Goal: Task Accomplishment & Management: Manage account settings

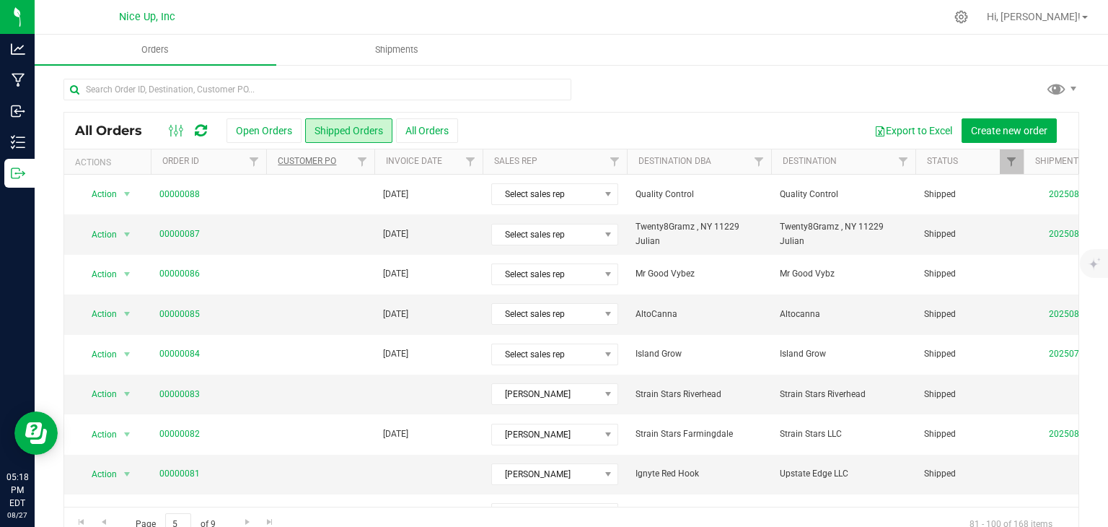
scroll to position [464, 0]
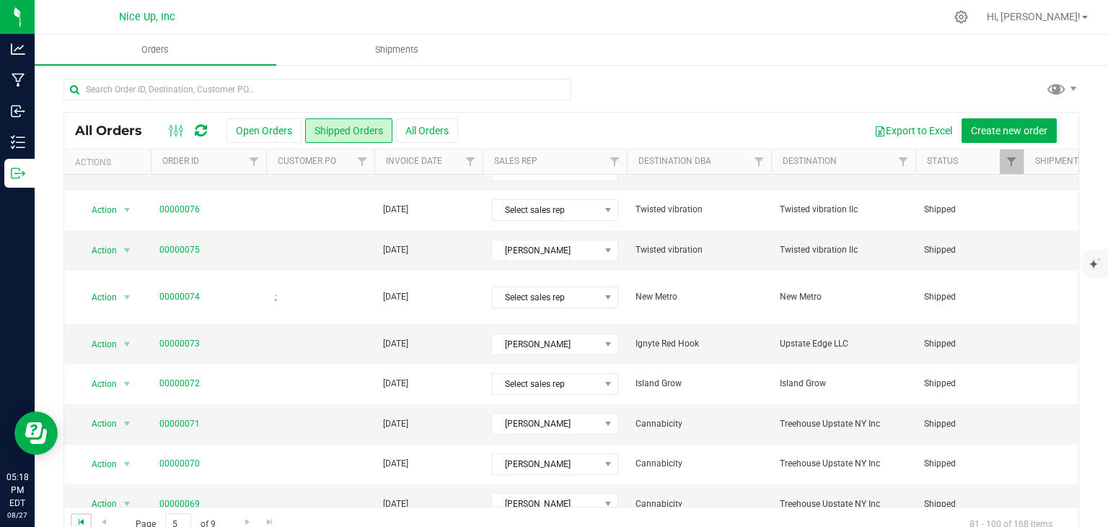
click at [82, 519] on span "Go to the first page" at bounding box center [82, 522] width 12 height 12
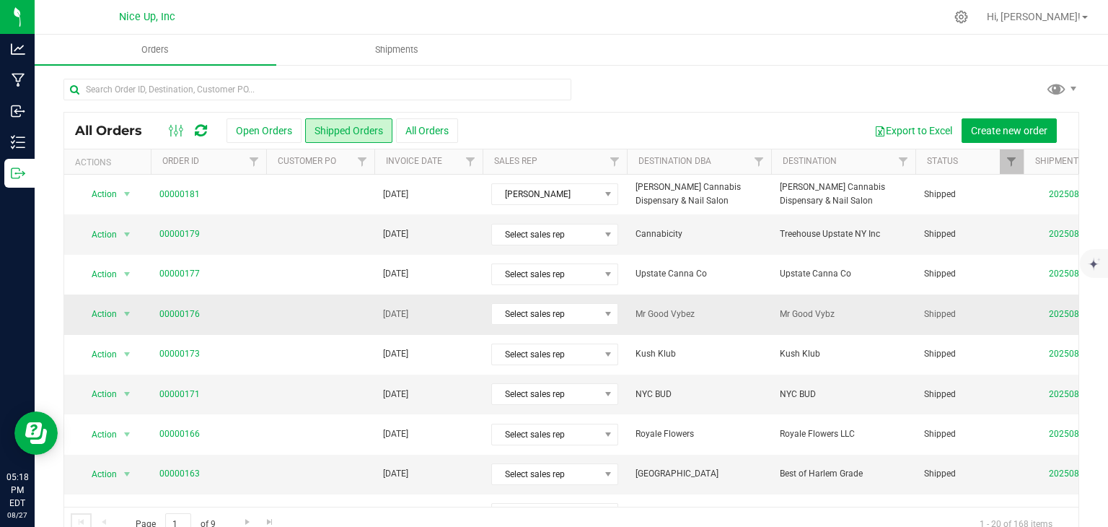
scroll to position [0, 1]
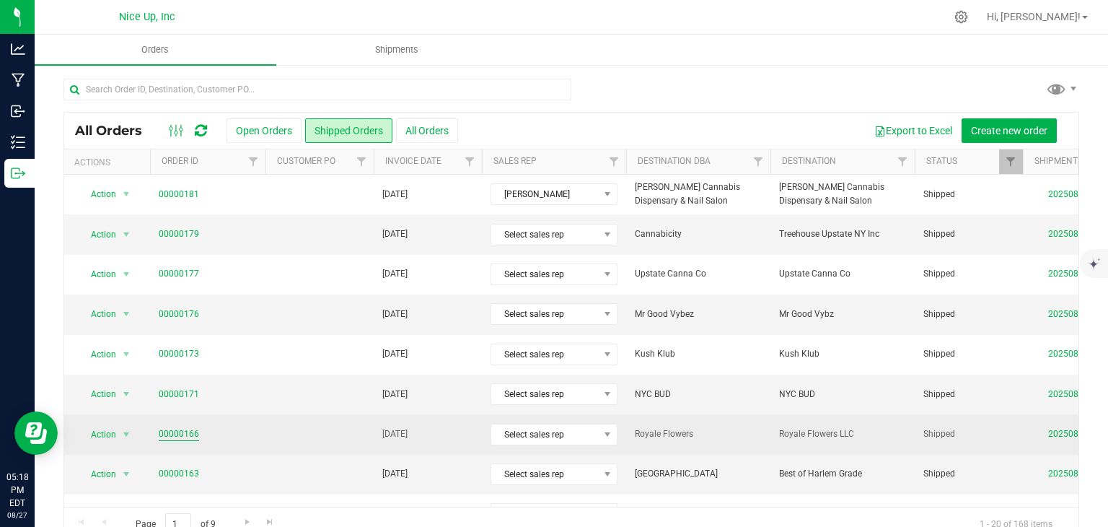
click at [169, 431] on link "00000166" at bounding box center [179, 434] width 40 height 14
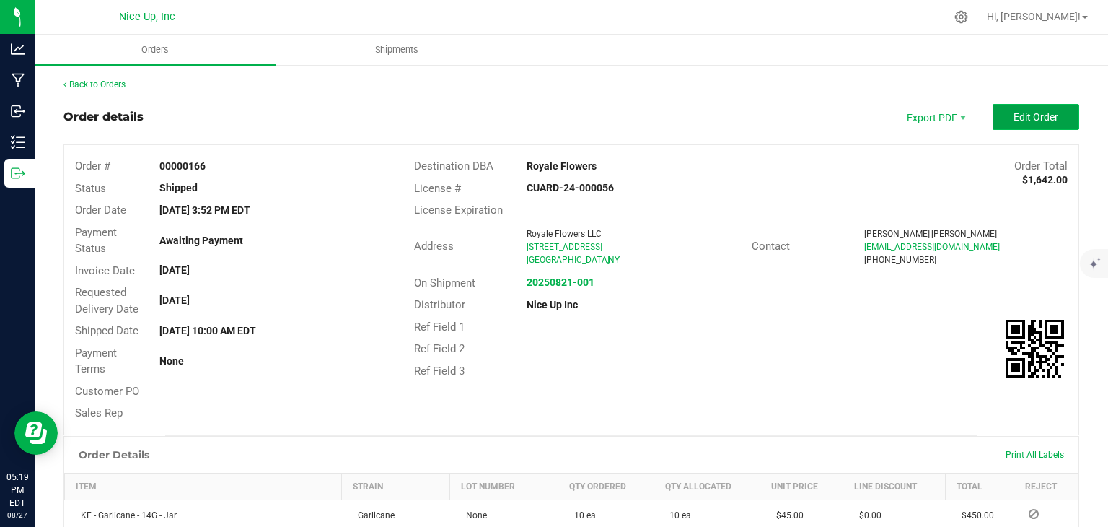
click at [1013, 120] on span "Edit Order" at bounding box center [1035, 117] width 45 height 12
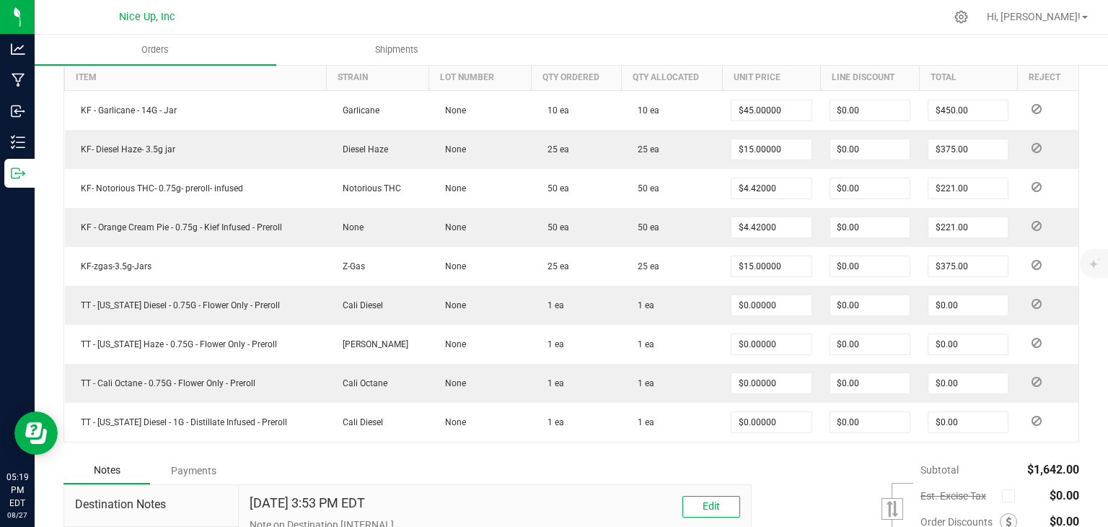
scroll to position [426, 0]
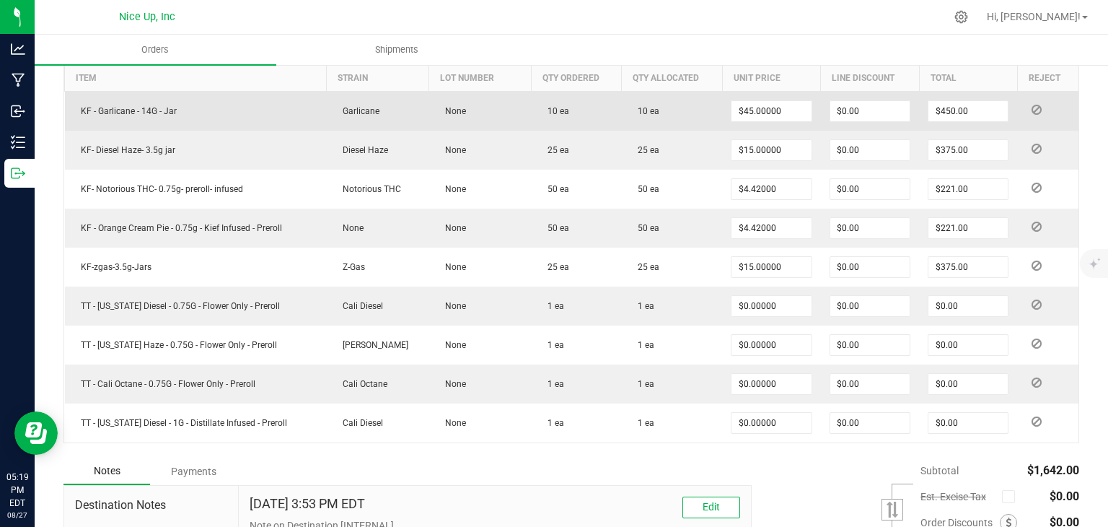
click at [551, 120] on td "10 ea" at bounding box center [577, 111] width 90 height 40
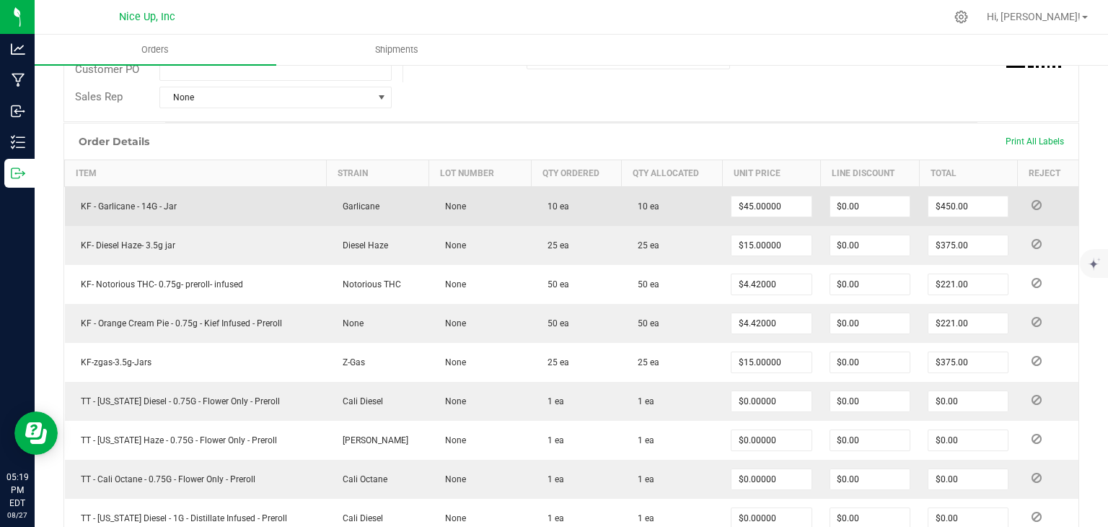
scroll to position [330, 0]
click at [651, 203] on span "10 ea" at bounding box center [644, 208] width 29 height 10
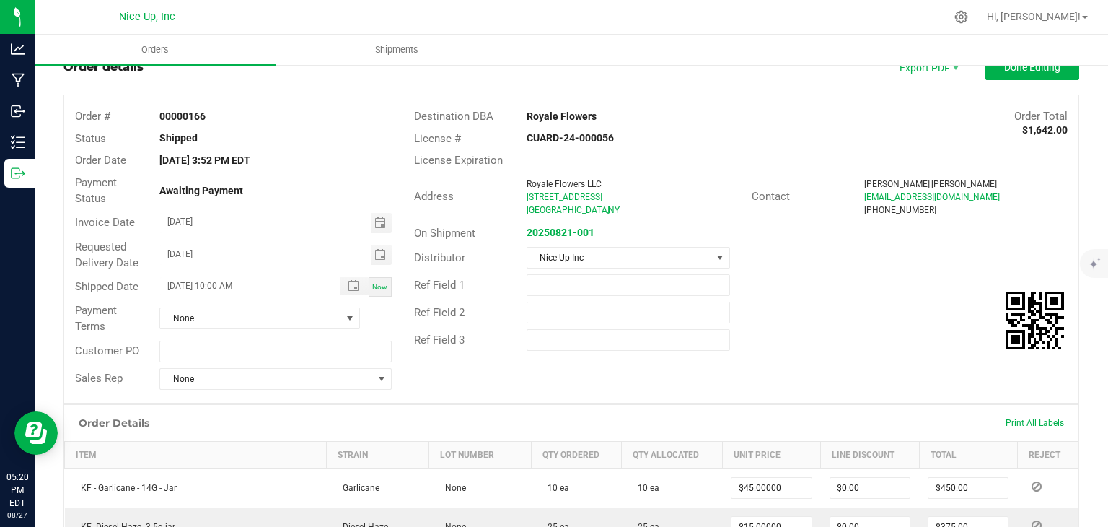
scroll to position [0, 0]
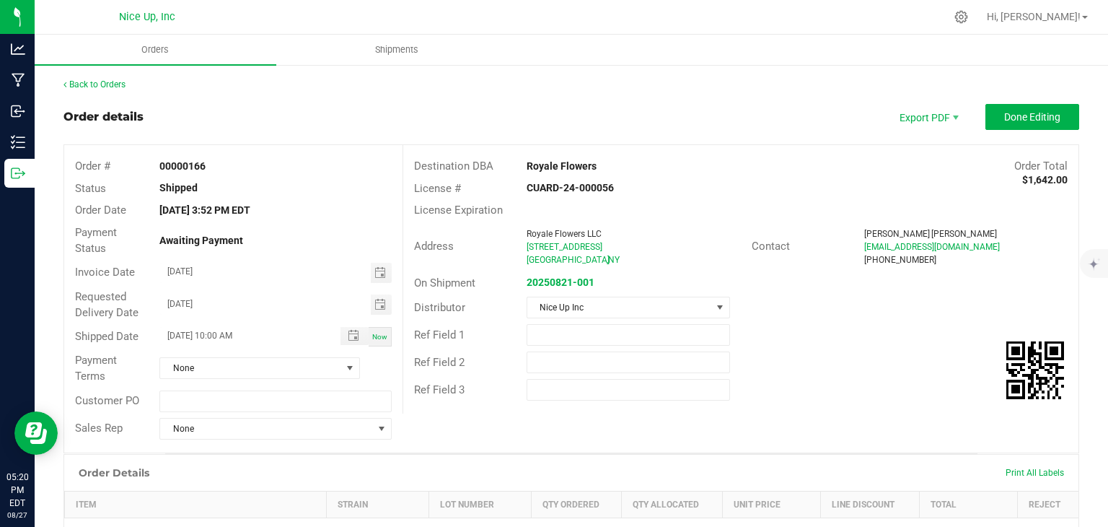
click at [714, 185] on div "CUARD-24-000056" at bounding box center [628, 187] width 225 height 15
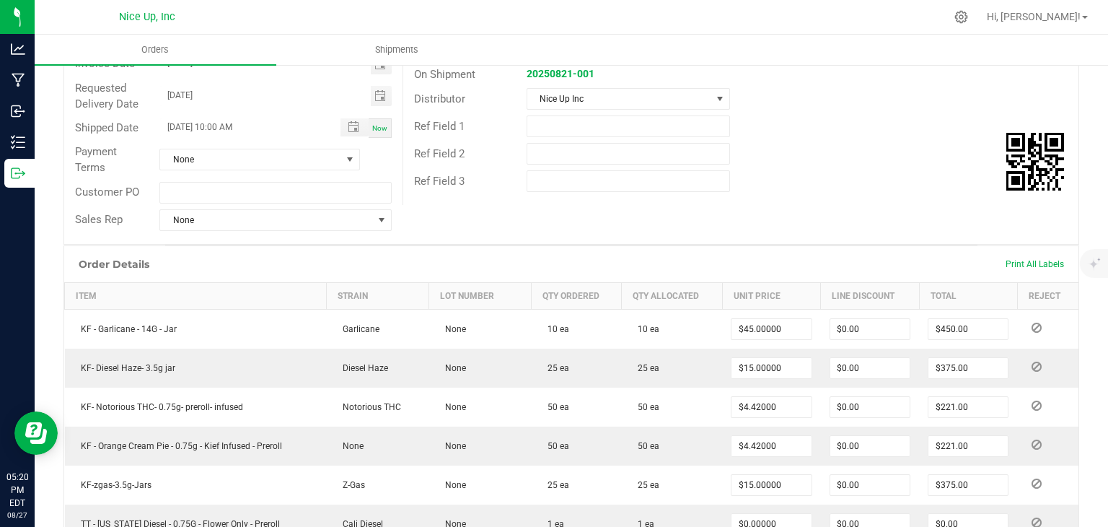
scroll to position [214, 0]
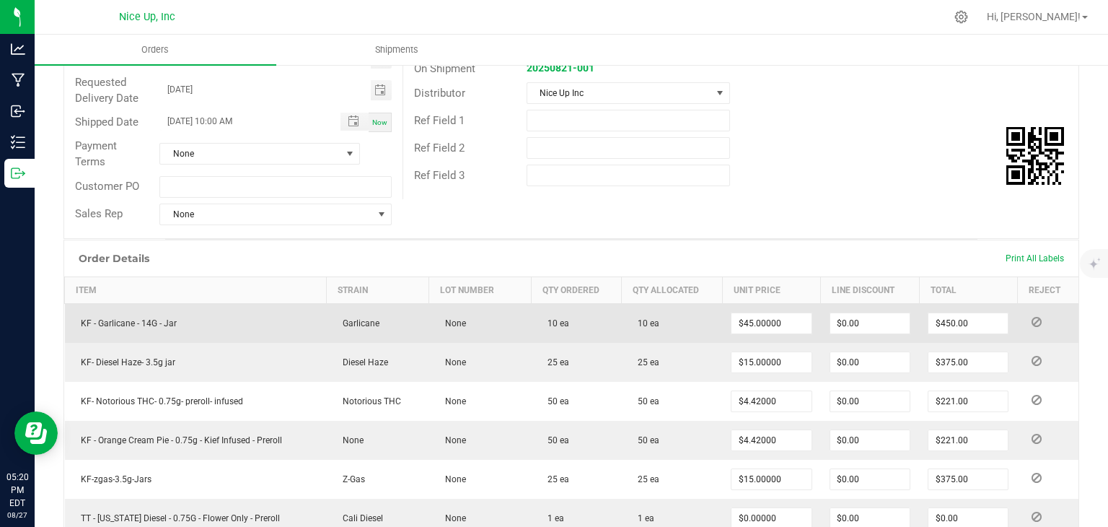
click at [562, 318] on span "10 ea" at bounding box center [554, 323] width 29 height 10
click at [1036, 321] on icon at bounding box center [1036, 321] width 10 height 9
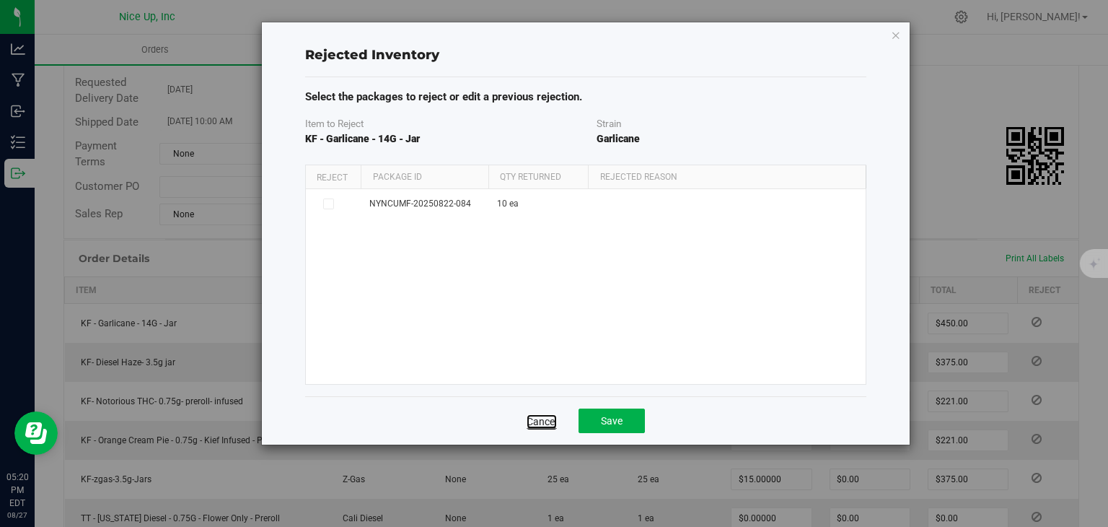
click at [537, 416] on link "Cancel" at bounding box center [542, 421] width 30 height 14
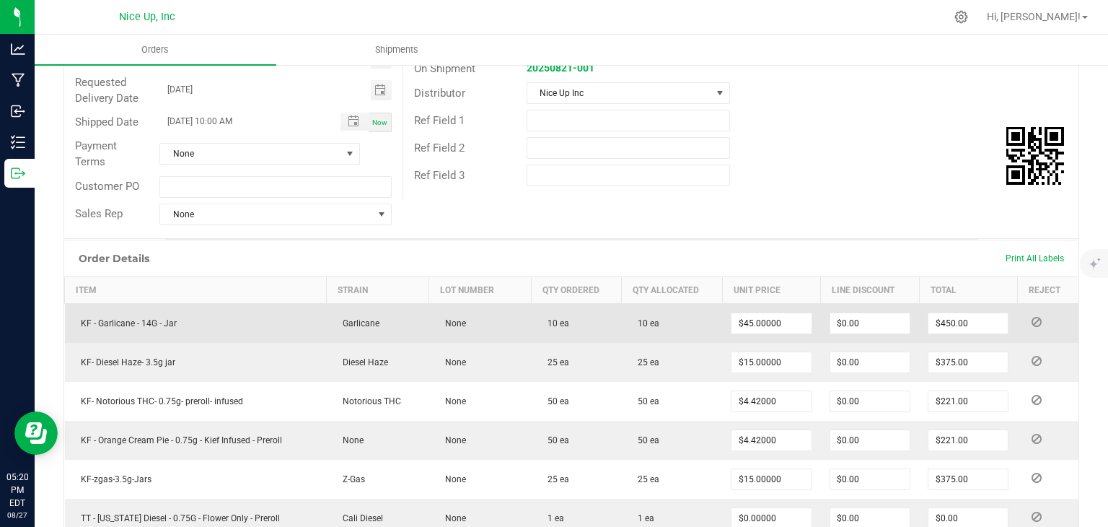
click at [570, 317] on td "10 ea" at bounding box center [577, 323] width 90 height 40
click at [556, 319] on span "10 ea" at bounding box center [554, 323] width 29 height 10
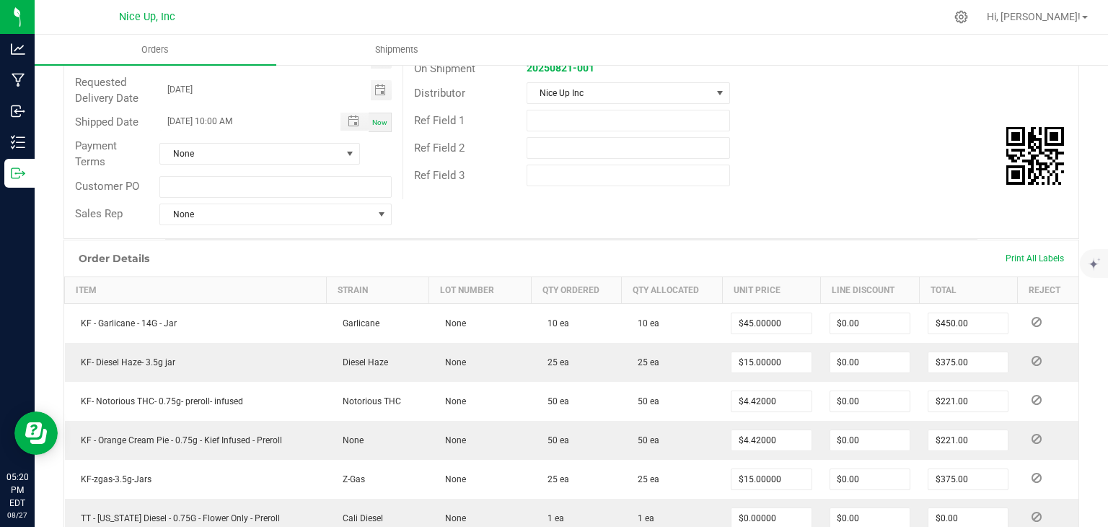
click at [649, 244] on div "Order Details Print All Labels" at bounding box center [571, 258] width 1014 height 36
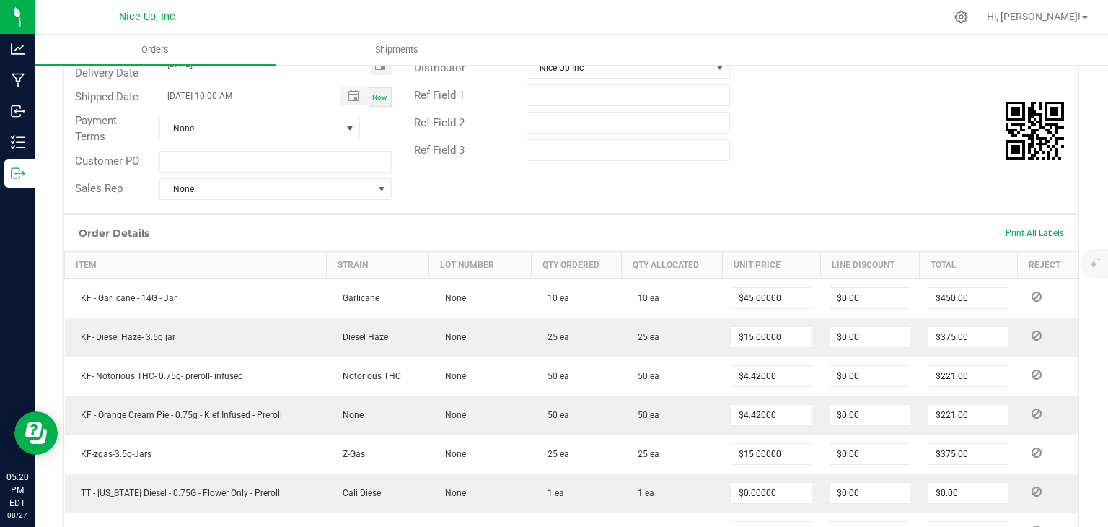
scroll to position [245, 0]
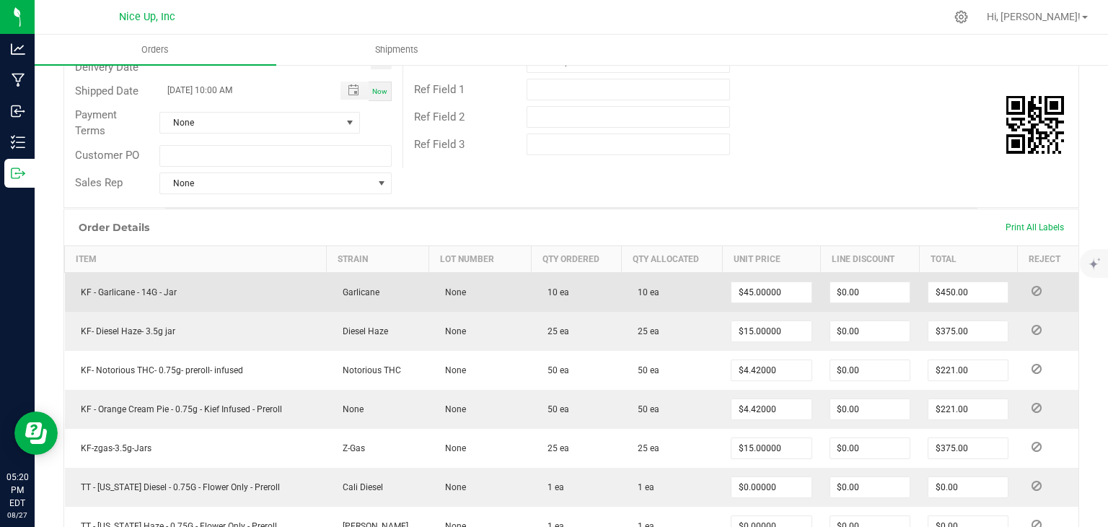
click at [639, 289] on span "10 ea" at bounding box center [644, 292] width 29 height 10
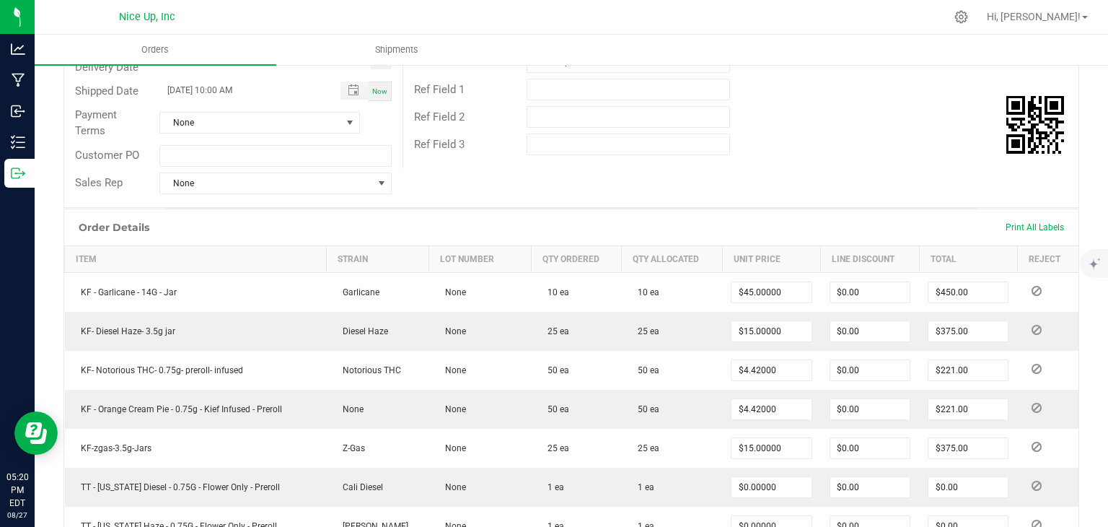
click at [636, 222] on div "Order Details Print All Labels" at bounding box center [571, 227] width 1014 height 36
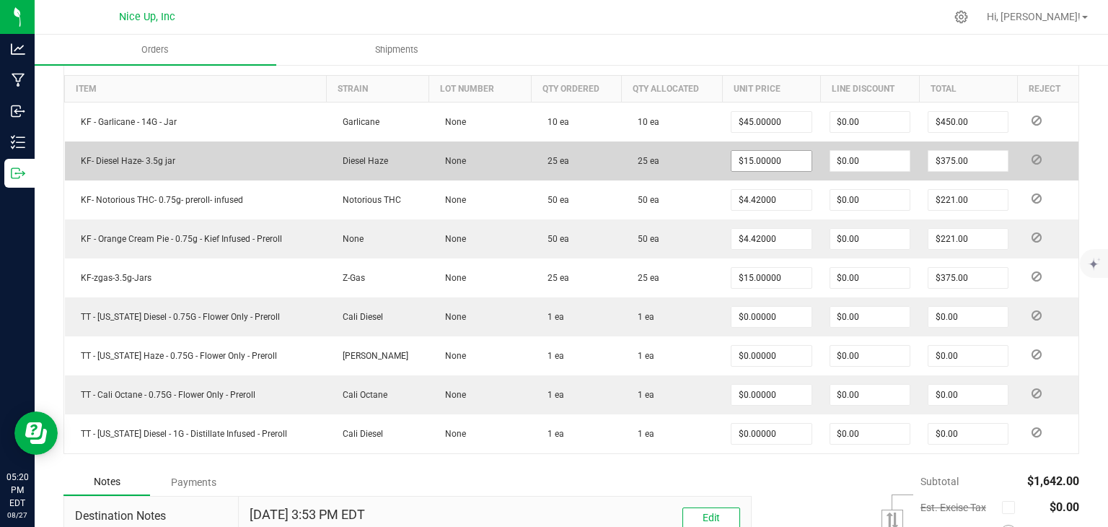
scroll to position [415, 0]
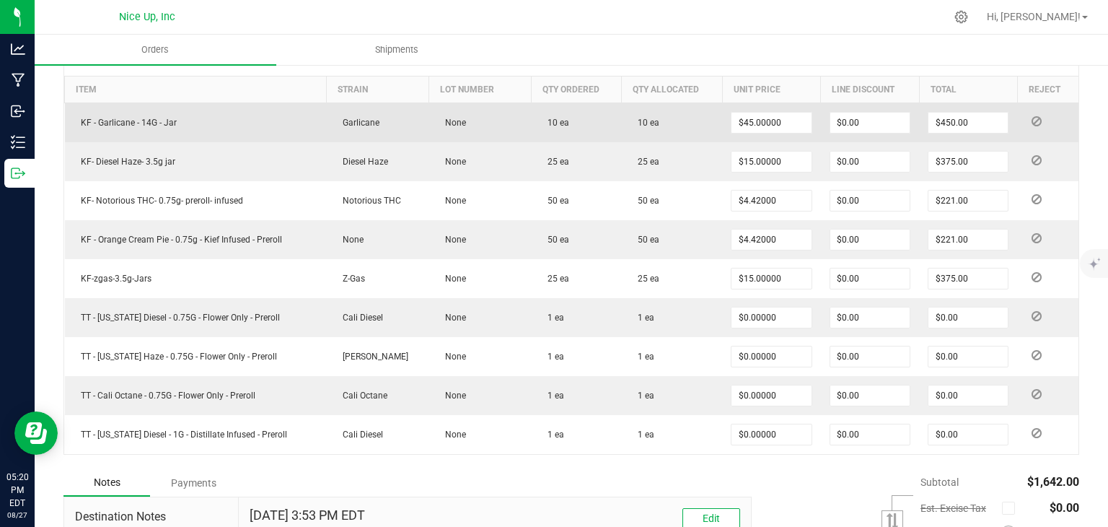
click at [1049, 108] on td at bounding box center [1047, 122] width 61 height 40
type input "450"
click at [984, 121] on input "450" at bounding box center [967, 123] width 79 height 20
type input "$0.00000"
click at [540, 118] on span "10 ea" at bounding box center [554, 123] width 29 height 10
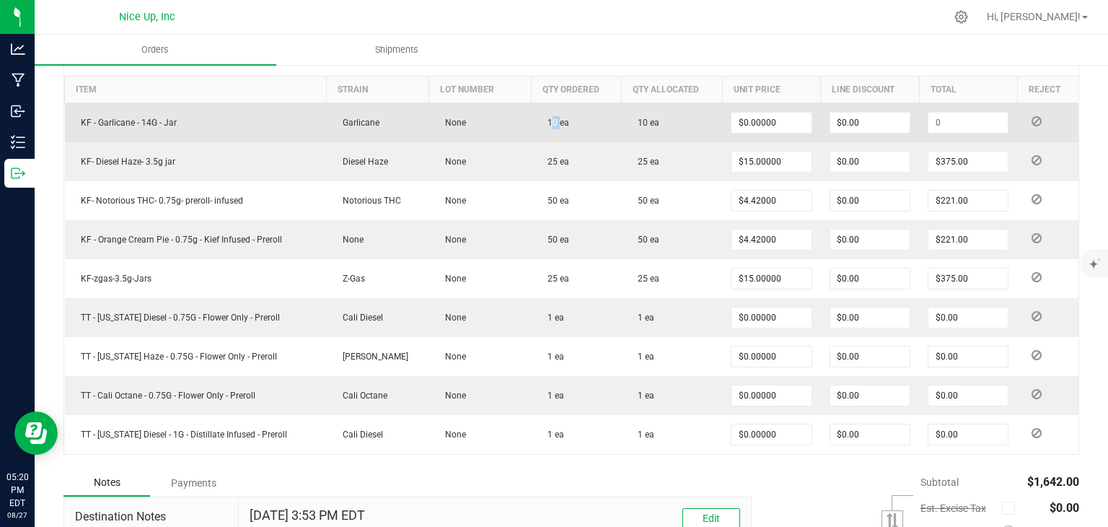
click at [540, 118] on span "10 ea" at bounding box center [554, 123] width 29 height 10
click at [638, 122] on span "10 ea" at bounding box center [644, 123] width 29 height 10
click at [956, 123] on input at bounding box center [967, 123] width 79 height 20
type input "450.00"
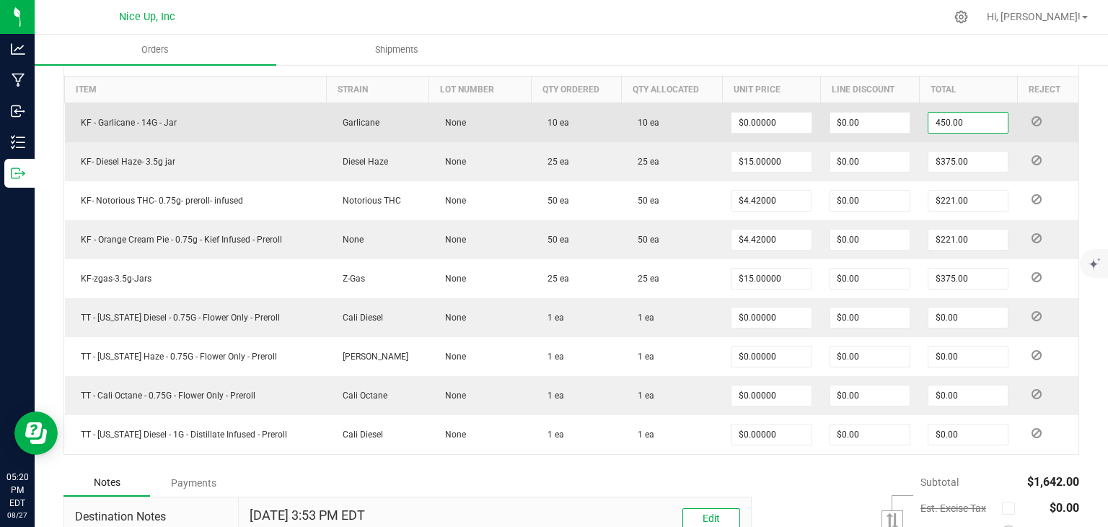
click at [550, 122] on span "10 ea" at bounding box center [554, 123] width 29 height 10
type input "$45.00000"
type input "$450.00"
click at [550, 122] on span "10 ea" at bounding box center [554, 123] width 29 height 10
click at [1046, 122] on td at bounding box center [1047, 122] width 61 height 40
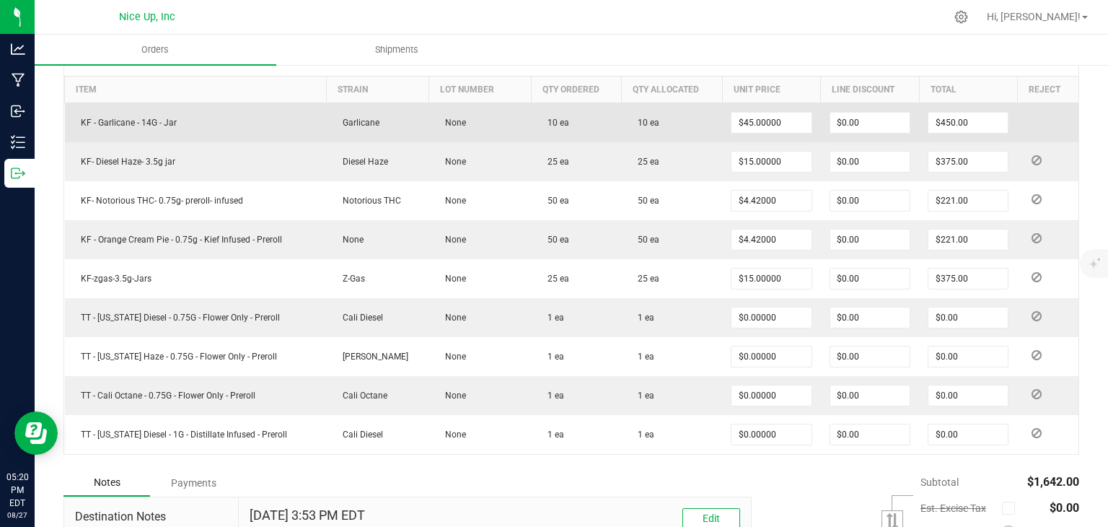
click at [1046, 122] on td at bounding box center [1047, 122] width 61 height 40
click at [340, 131] on td "Garlicane" at bounding box center [378, 122] width 102 height 40
click at [557, 120] on span "10 ea" at bounding box center [554, 123] width 29 height 10
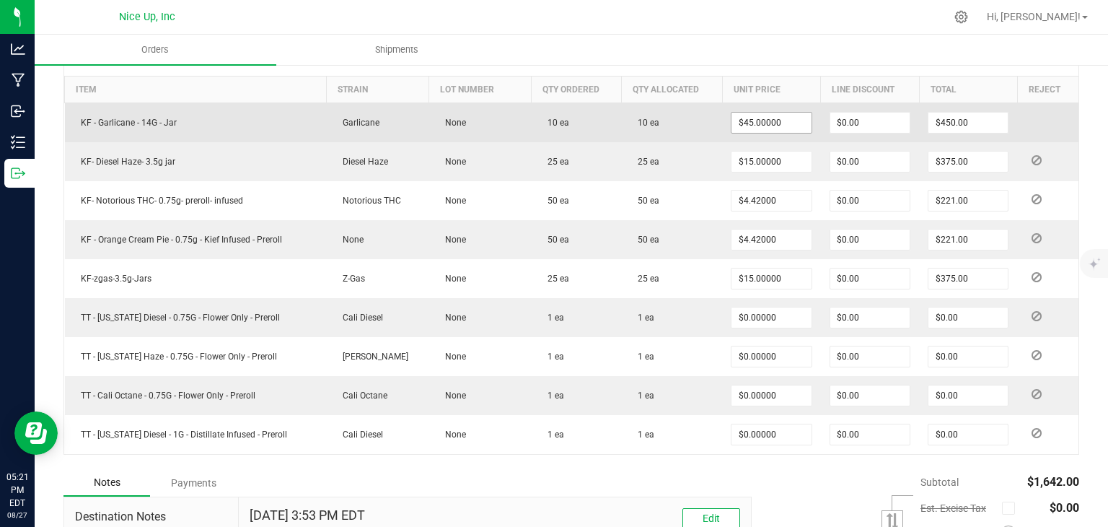
click at [783, 123] on input "$45.00000" at bounding box center [770, 123] width 79 height 20
type input "$45.00000"
click at [689, 126] on td "10 ea" at bounding box center [672, 122] width 101 height 40
click at [648, 121] on span "10 ea" at bounding box center [644, 123] width 29 height 10
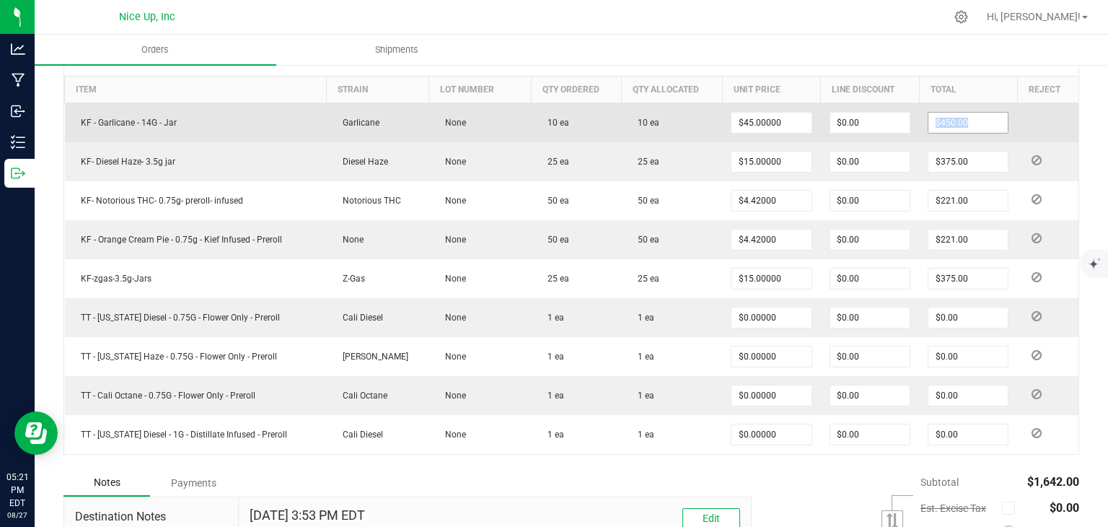
drag, startPoint x: 1024, startPoint y: 121, endPoint x: 962, endPoint y: 120, distance: 61.3
click at [962, 120] on outbound-order-line-row "KF - Garlicane - 14G - Jar Garlicane None 10 ea 10 ea $45.00000 $0.00 $450.00" at bounding box center [572, 122] width 1014 height 40
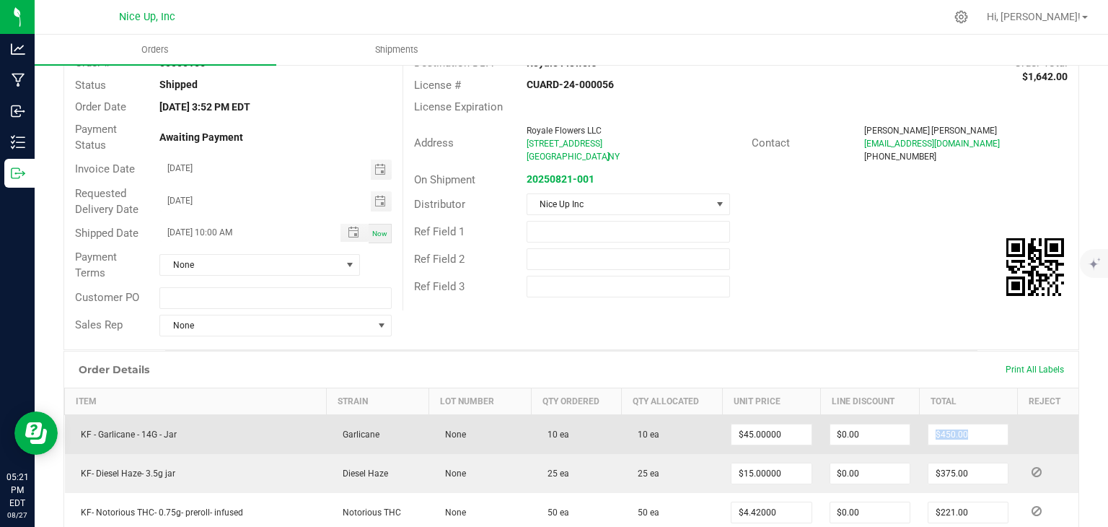
scroll to position [100, 0]
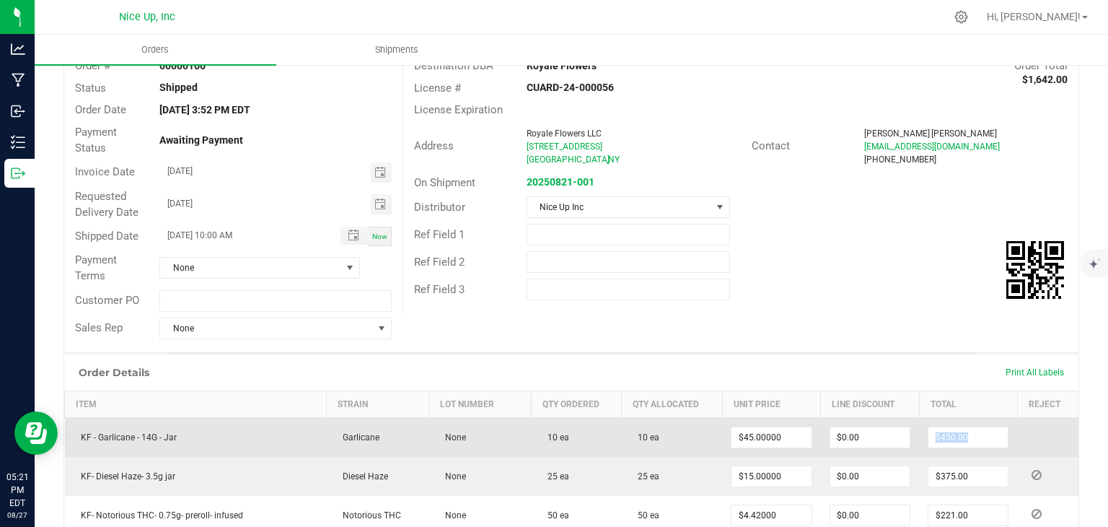
click at [1039, 432] on td at bounding box center [1047, 437] width 61 height 40
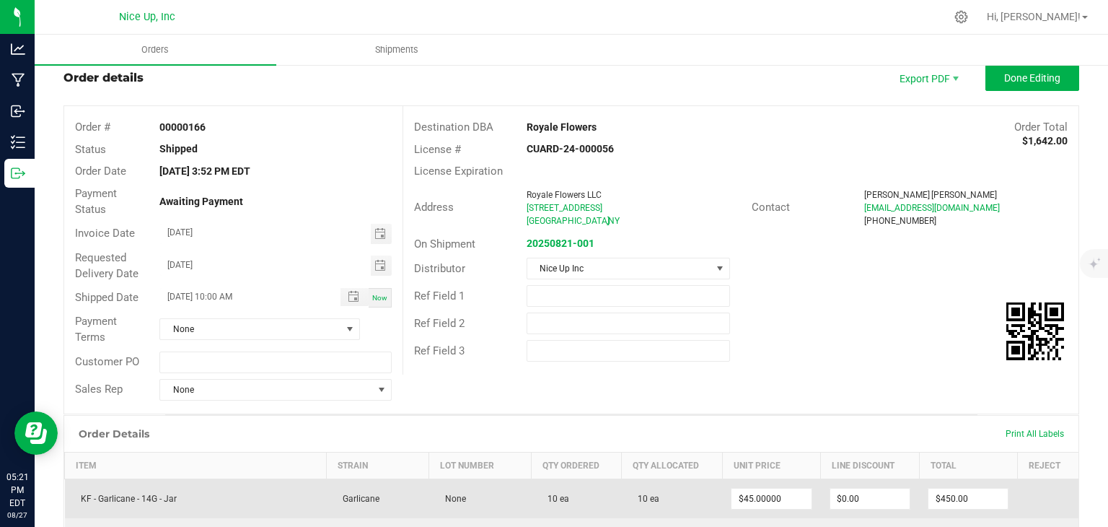
scroll to position [0, 0]
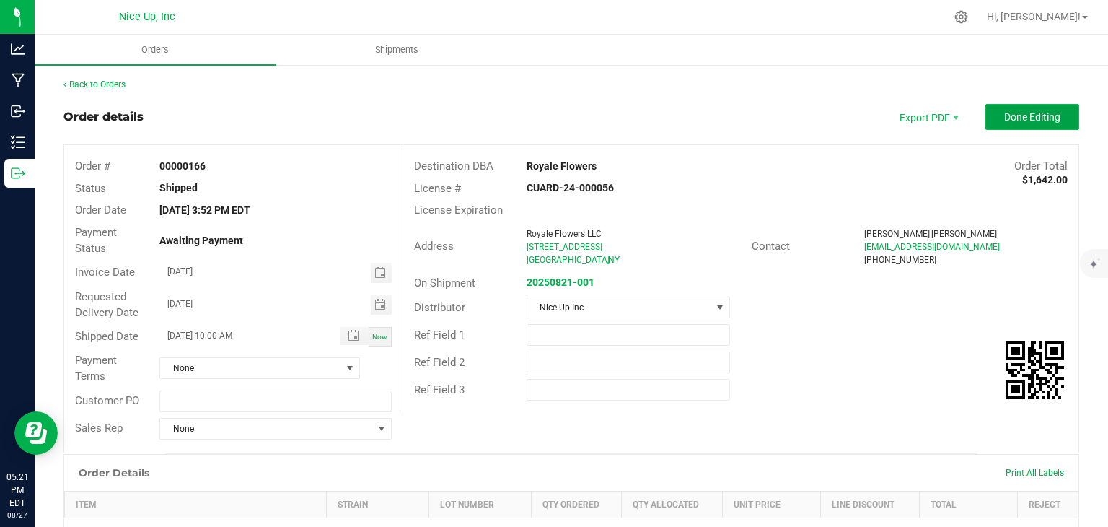
click at [1024, 125] on button "Done Editing" at bounding box center [1032, 117] width 94 height 26
